Goal: Task Accomplishment & Management: Complete application form

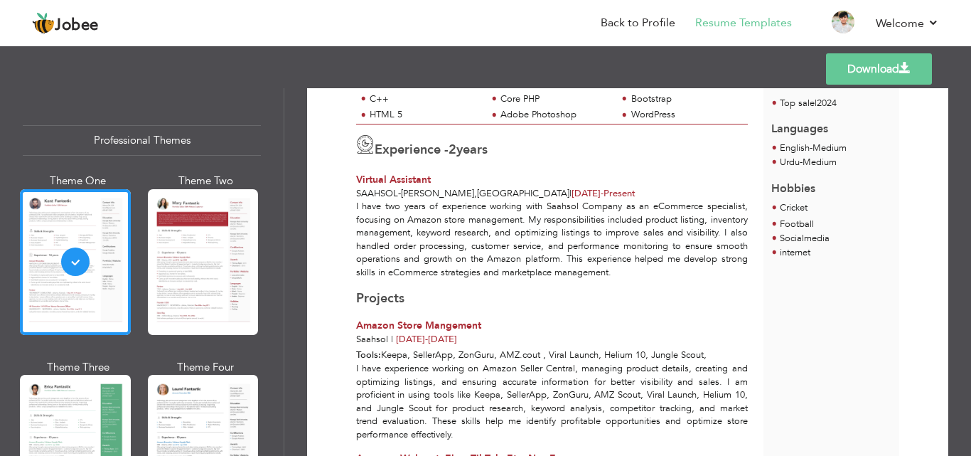
scroll to position [343, 0]
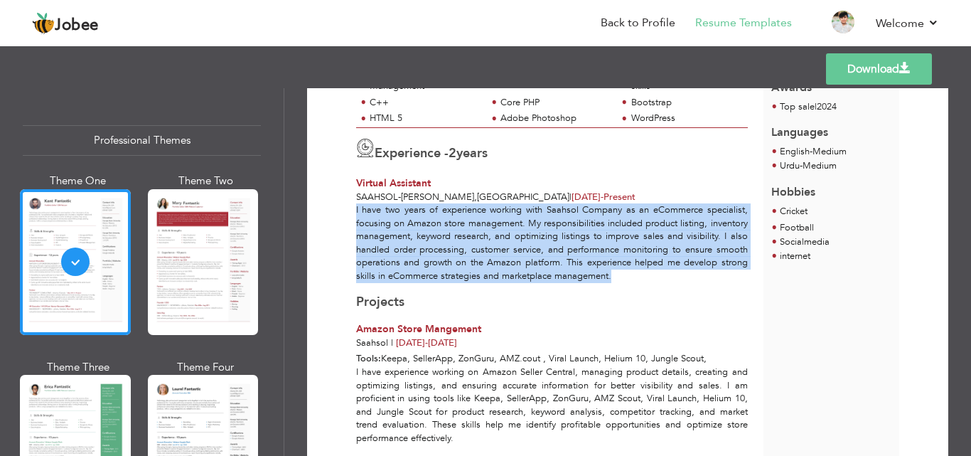
drag, startPoint x: 357, startPoint y: 206, endPoint x: 679, endPoint y: 278, distance: 330.0
click at [679, 278] on div "I have two years of experience working with Saahsol Company as an eCommerce spe…" at bounding box center [551, 242] width 407 height 79
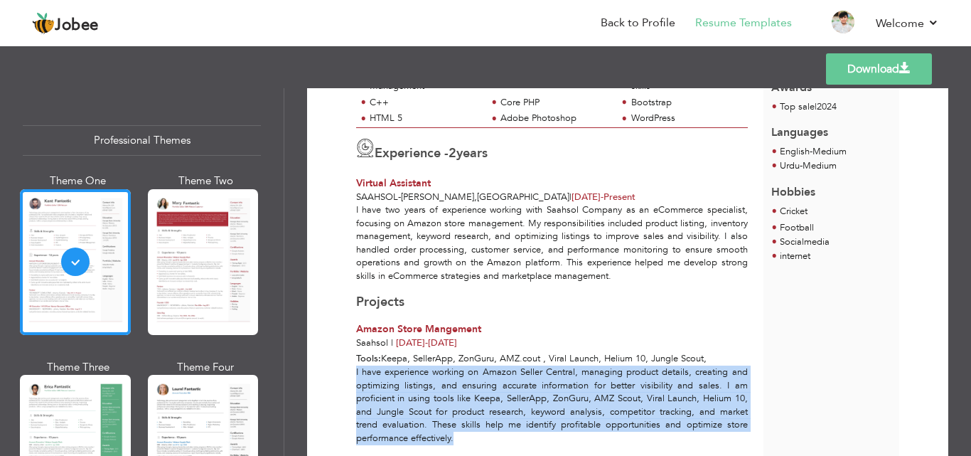
drag, startPoint x: 356, startPoint y: 368, endPoint x: 459, endPoint y: 438, distance: 124.4
click at [459, 438] on div "I have experience working on Amazon Seller Central, managing product details, c…" at bounding box center [551, 404] width 407 height 79
copy div "I have experience working on Amazon Seller Central, managing product details, c…"
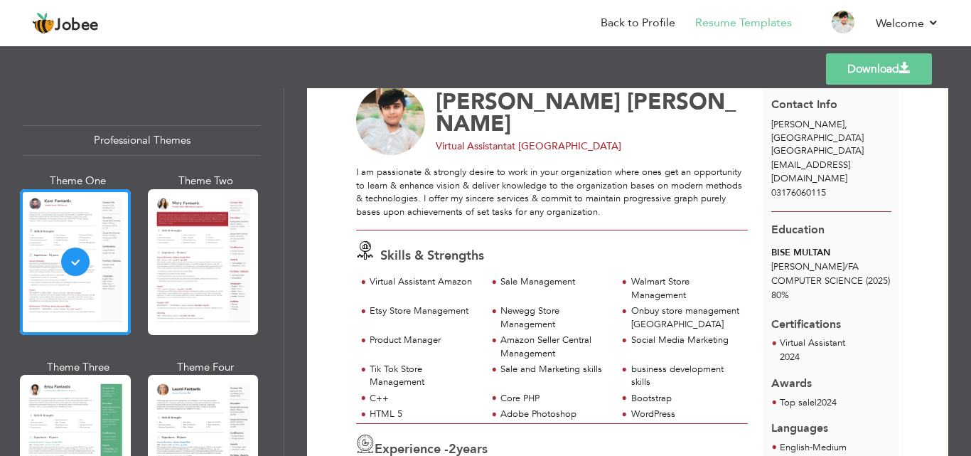
scroll to position [0, 0]
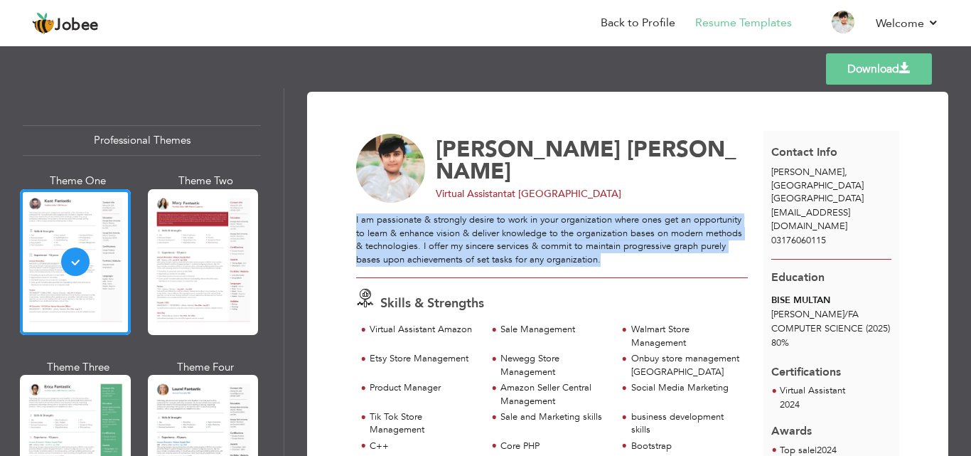
drag, startPoint x: 356, startPoint y: 216, endPoint x: 602, endPoint y: 258, distance: 248.9
click at [602, 258] on div "I am passionate & strongly desire to work in your organization where ones get a…" at bounding box center [552, 239] width 392 height 53
copy div "I am passionate & strongly desire to work in your organization where ones get a…"
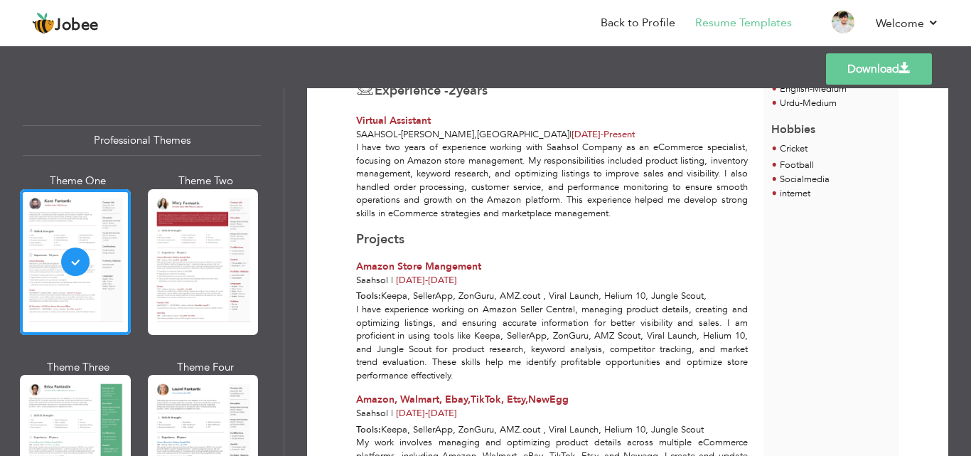
scroll to position [415, 0]
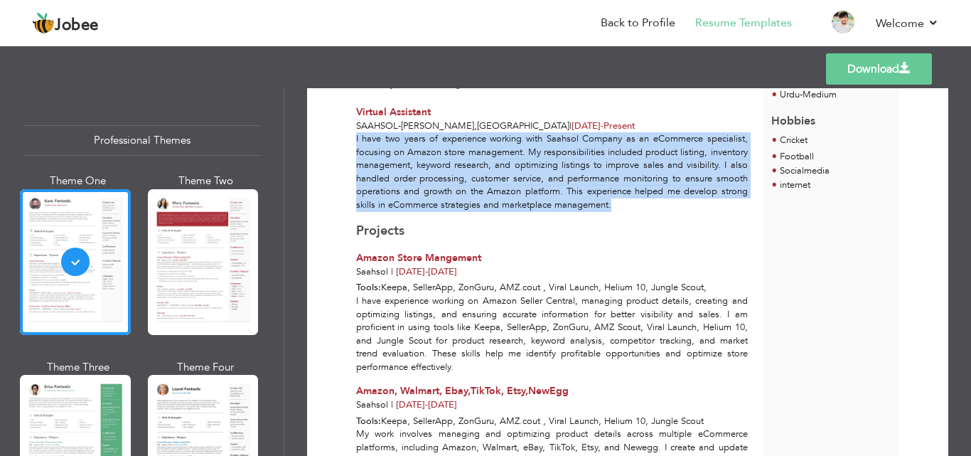
drag, startPoint x: 356, startPoint y: 137, endPoint x: 678, endPoint y: 205, distance: 328.7
click at [678, 205] on div "I have two years of experience working with Saahsol Company as an eCommerce spe…" at bounding box center [551, 171] width 407 height 79
copy div "I have two years of experience working with Saahsol Company as an eCommerce spe…"
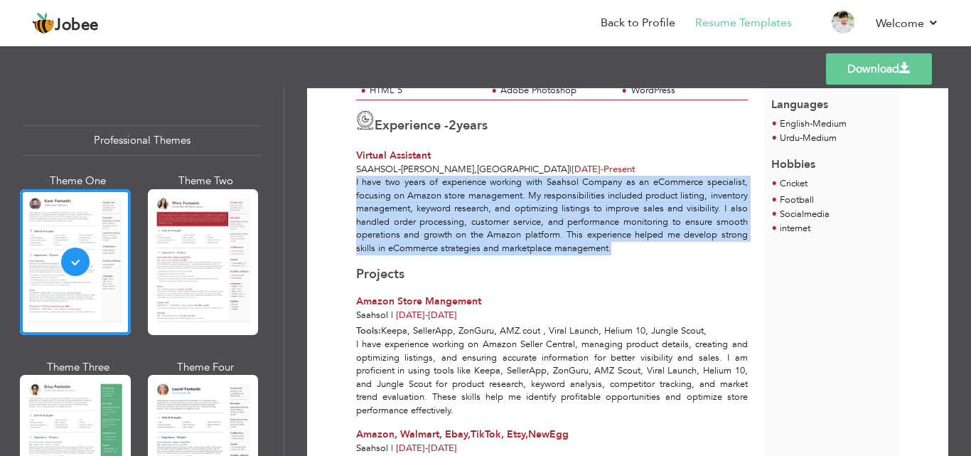
scroll to position [373, 0]
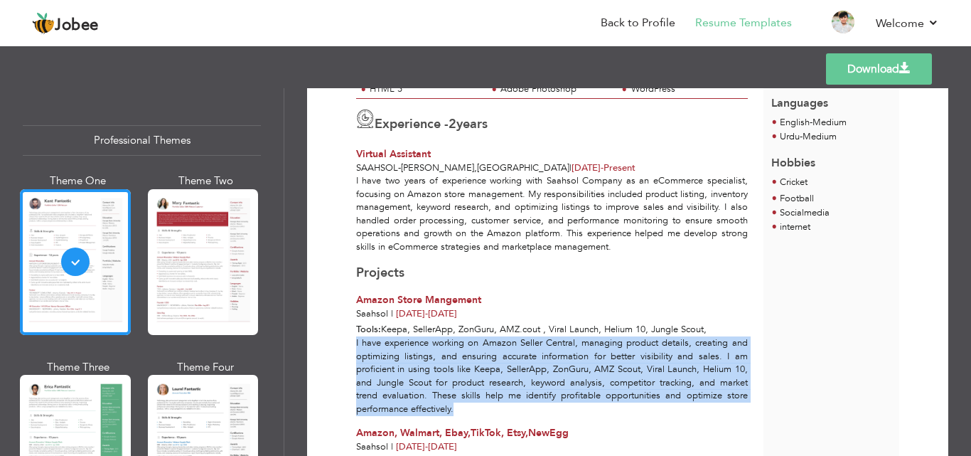
drag, startPoint x: 356, startPoint y: 341, endPoint x: 456, endPoint y: 408, distance: 119.9
click at [456, 408] on div "I have experience working on Amazon Seller Central, managing product details, c…" at bounding box center [551, 375] width 407 height 79
copy div "I have experience working on Amazon Seller Central, managing product details, c…"
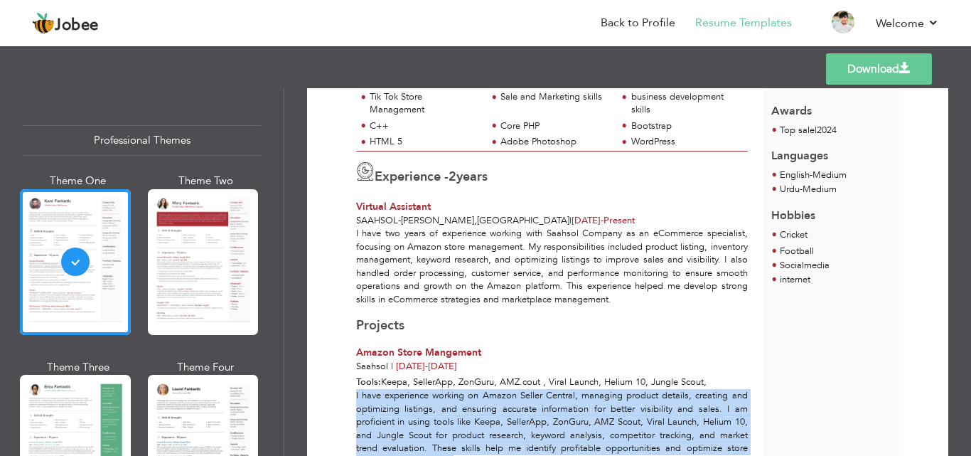
scroll to position [321, 0]
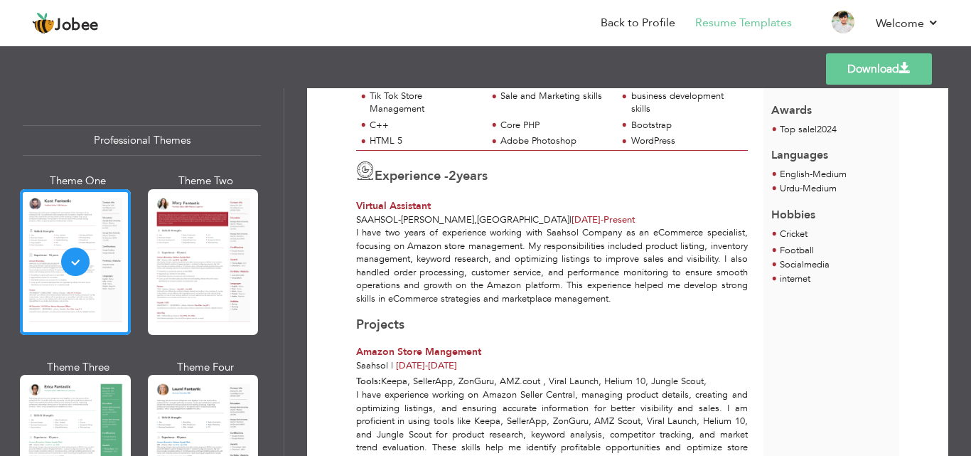
drag, startPoint x: 966, startPoint y: 245, endPoint x: 963, endPoint y: 303, distance: 58.3
click at [963, 303] on div "Download Abdulhanan Arif Virtual Assistant at Saahsol Sale Management 2" at bounding box center [627, 272] width 687 height 368
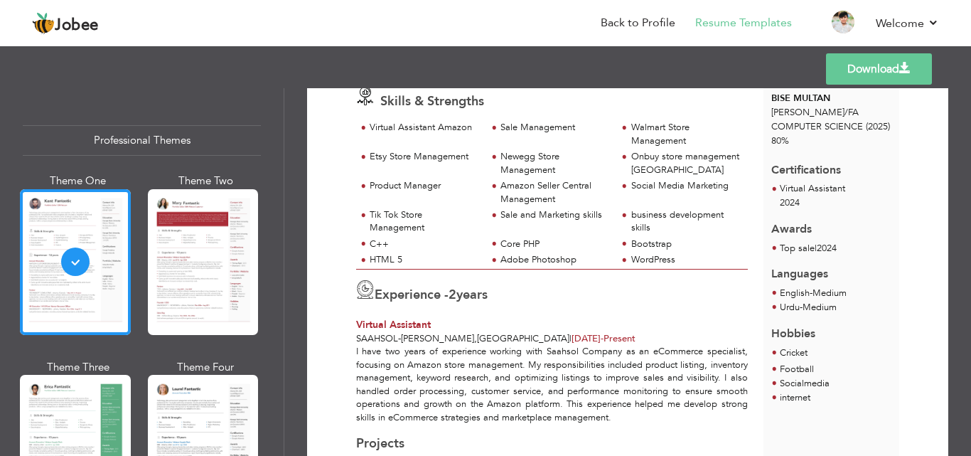
scroll to position [0, 0]
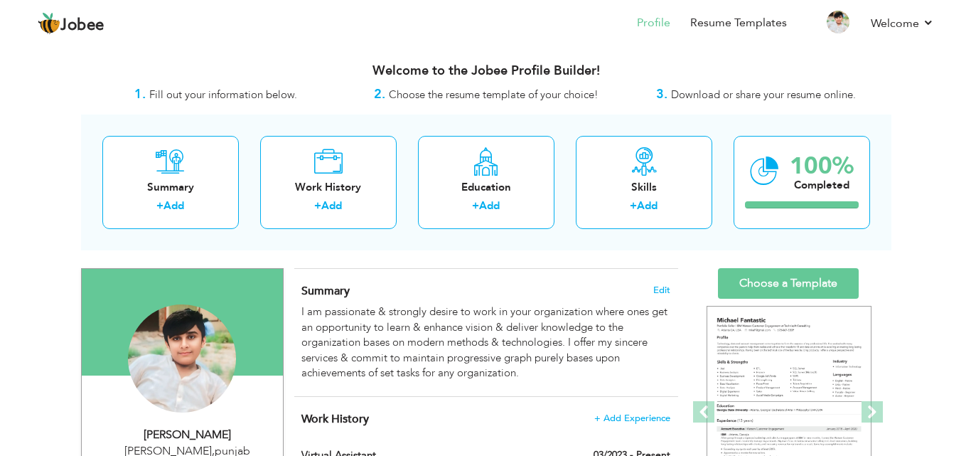
scroll to position [196, 0]
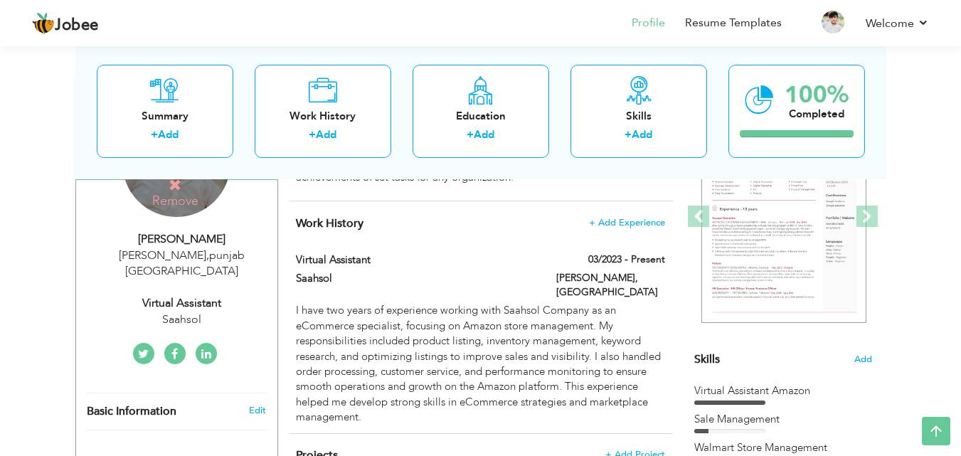
click at [171, 348] on icon at bounding box center [174, 353] width 6 height 11
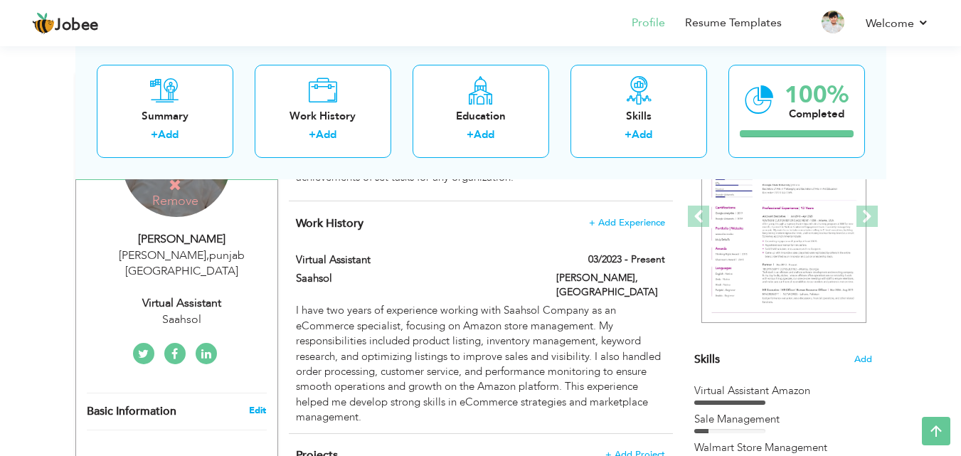
click at [257, 404] on link "Edit" at bounding box center [257, 410] width 17 height 13
select select "number:166"
select select "number:4"
type input "Saahsol"
type input "Virtual Assistant"
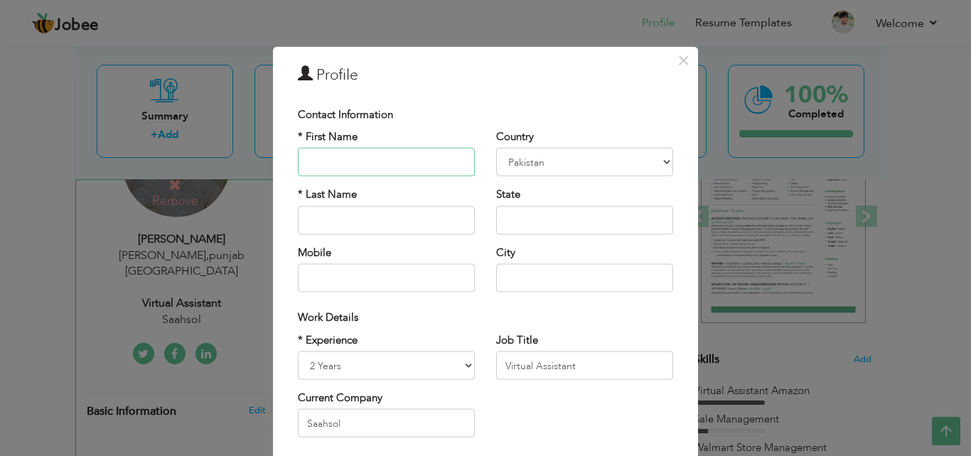
click at [329, 164] on input "text" at bounding box center [386, 162] width 177 height 28
click at [333, 162] on input "[PERSON_NAME]" at bounding box center [386, 162] width 177 height 28
click at [335, 161] on input "[PERSON_NAME]" at bounding box center [386, 162] width 177 height 28
type input "[PERSON_NAME]"
click at [506, 277] on input "text" at bounding box center [584, 278] width 177 height 28
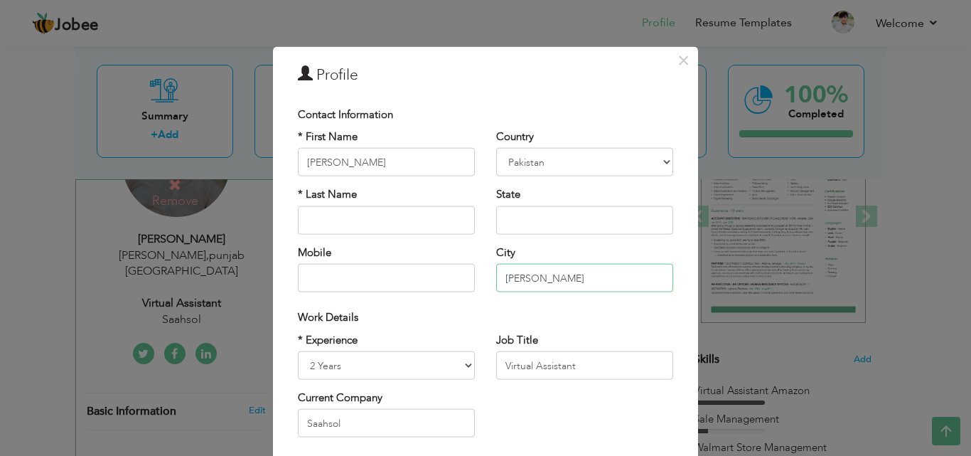
click at [528, 279] on input "[PERSON_NAME]" at bounding box center [584, 278] width 177 height 28
type input "[PERSON_NAME]"
click at [506, 223] on input "text" at bounding box center [584, 219] width 177 height 28
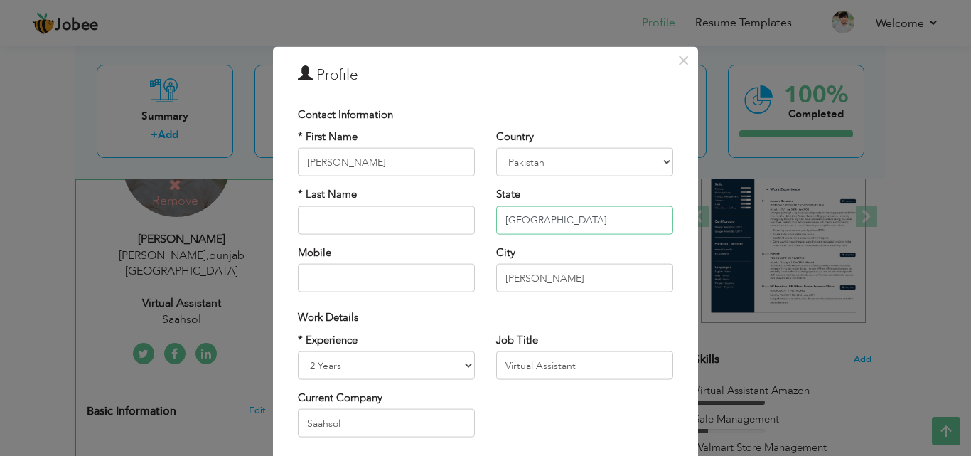
type input "[GEOGRAPHIC_DATA]"
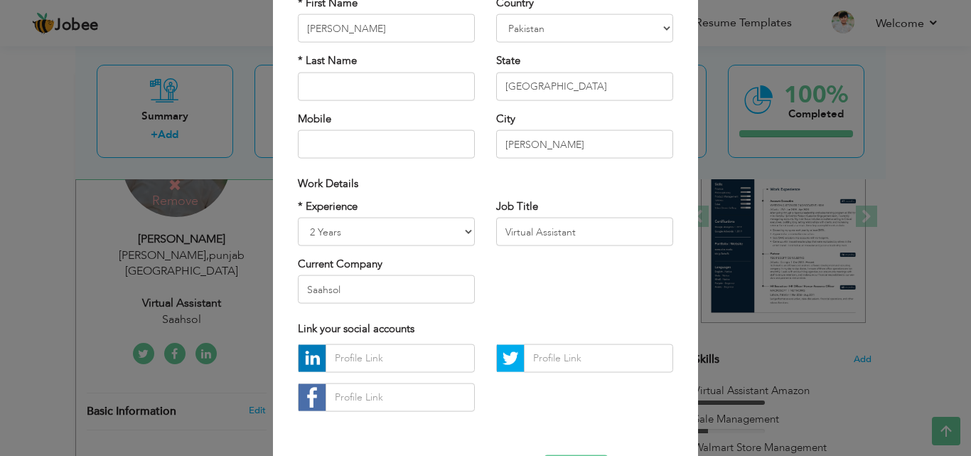
scroll to position [136, 0]
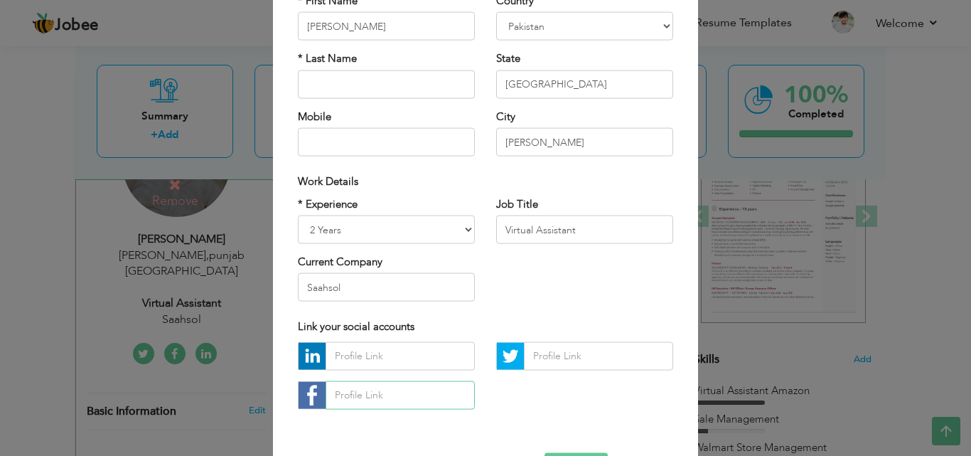
click at [384, 395] on input "text" at bounding box center [400, 394] width 149 height 28
paste input "[URL][DOMAIN_NAME]"
type input "[URL][DOMAIN_NAME]"
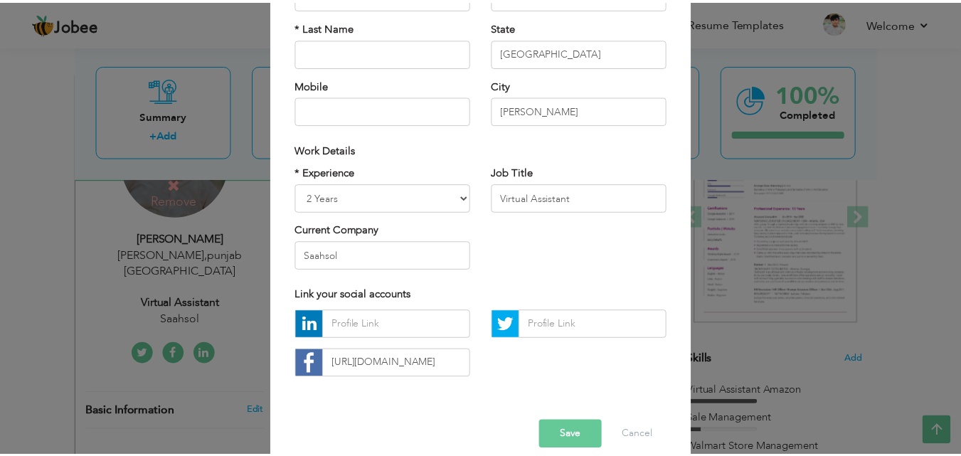
scroll to position [174, 0]
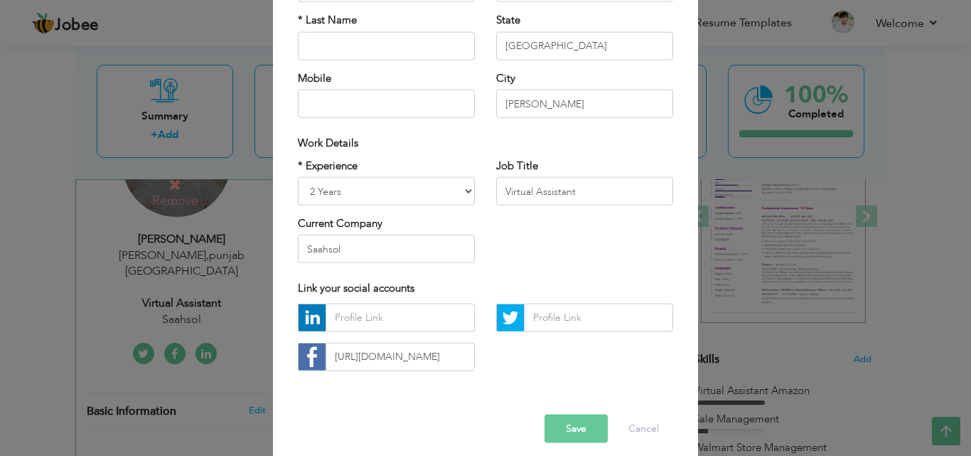
click at [568, 425] on button "Save" at bounding box center [576, 428] width 63 height 28
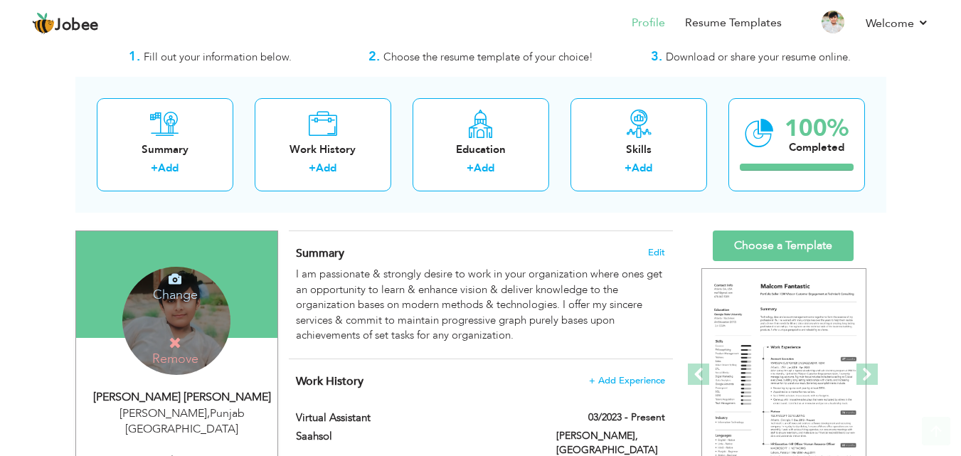
scroll to position [36, 0]
